Goal: Transaction & Acquisition: Purchase product/service

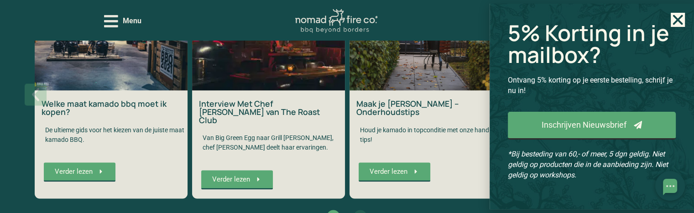
scroll to position [1824, 0]
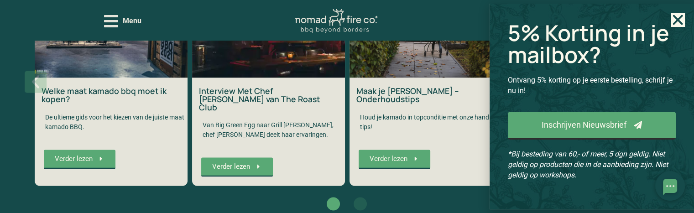
click at [675, 24] on icon "Close" at bounding box center [677, 20] width 14 height 14
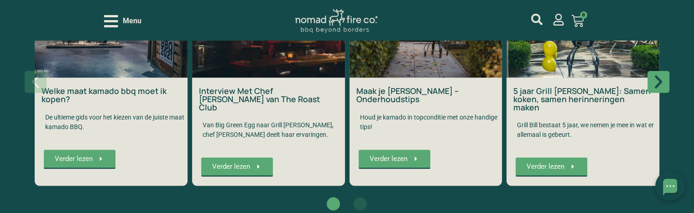
click at [663, 78] on icon "Volgende slide" at bounding box center [657, 81] width 17 height 17
click at [659, 79] on icon "Volgende slide" at bounding box center [657, 82] width 7 height 13
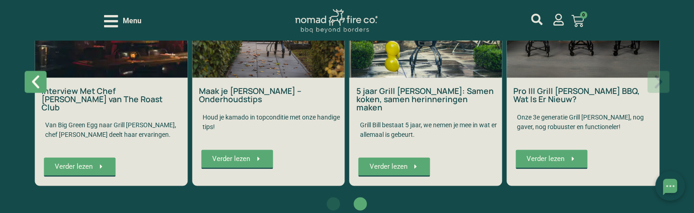
click at [655, 77] on icon "Volgende slide" at bounding box center [657, 81] width 17 height 17
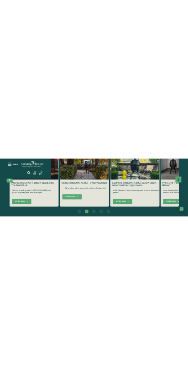
scroll to position [3268, 0]
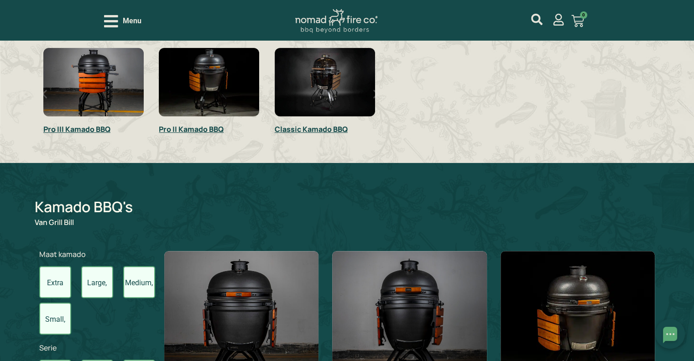
scroll to position [319, 0]
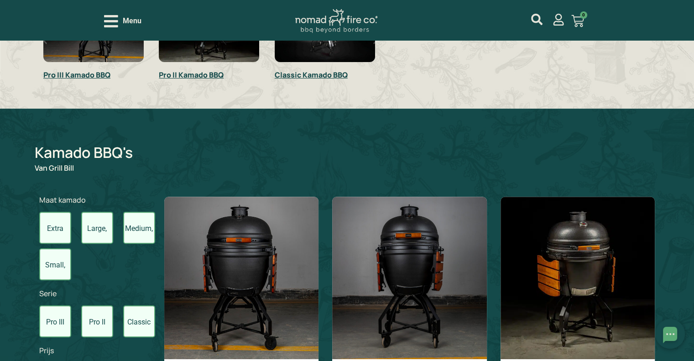
click at [147, 231] on label "Medium, 16inch" at bounding box center [139, 228] width 32 height 32
click at [0, 0] on input "Medium, 16inch" at bounding box center [0, 0] width 0 height 0
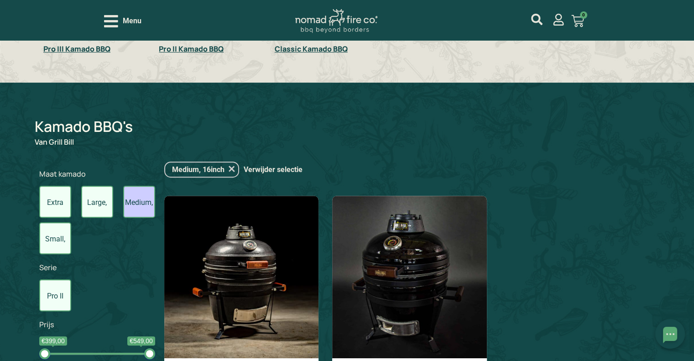
scroll to position [250, 0]
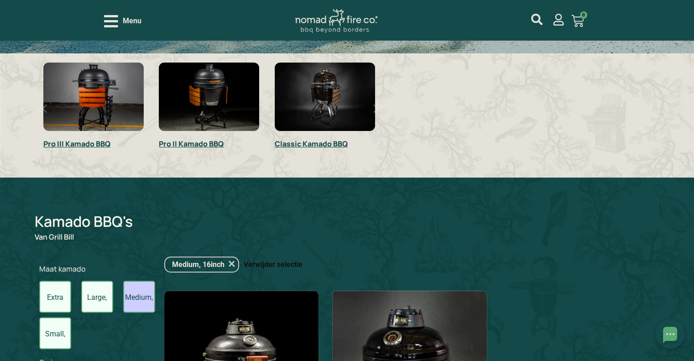
click at [285, 260] on link "Verwijder selectie" at bounding box center [272, 264] width 59 height 11
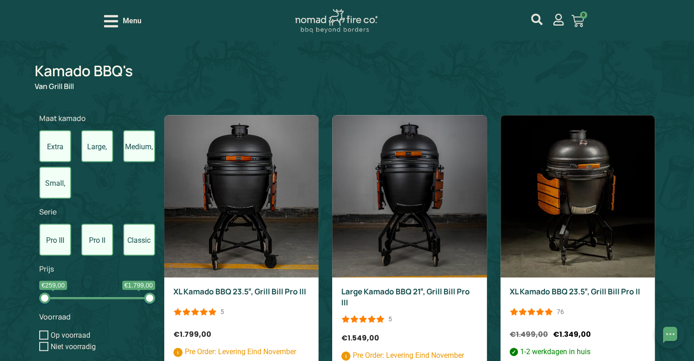
scroll to position [412, 0]
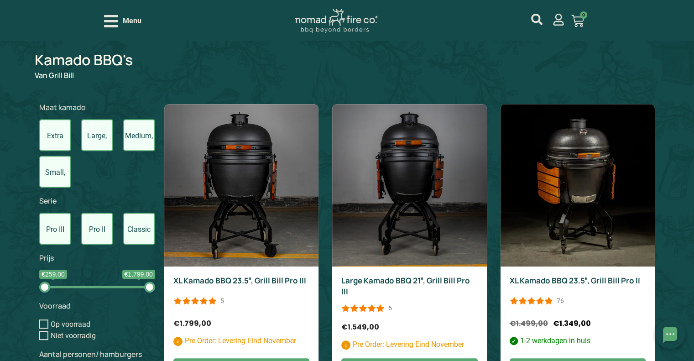
click at [60, 233] on label "Pro III" at bounding box center [55, 228] width 32 height 32
click at [0, 0] on input "Pro III" at bounding box center [0, 0] width 0 height 0
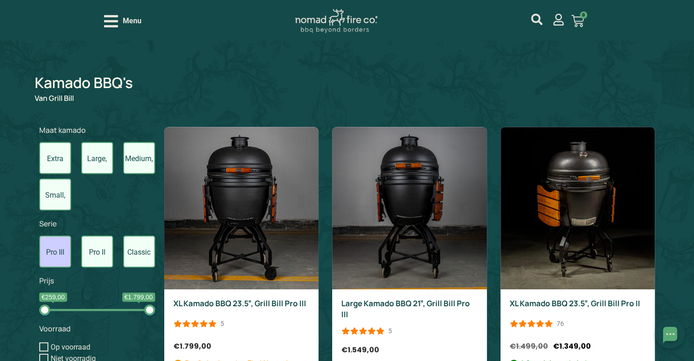
scroll to position [387, 0]
